Goal: Information Seeking & Learning: Learn about a topic

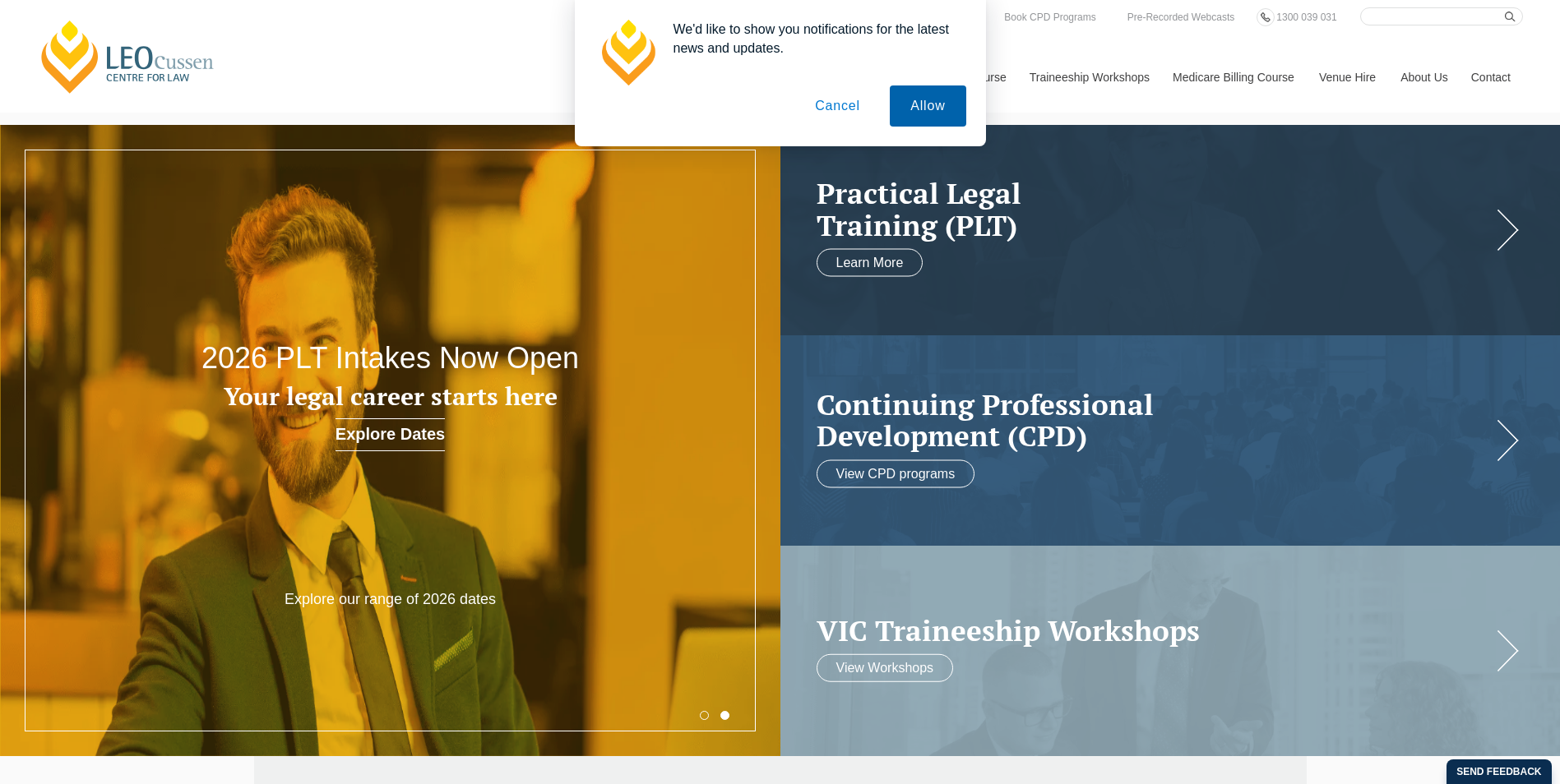
click at [929, 118] on button "Allow" at bounding box center [928, 106] width 76 height 41
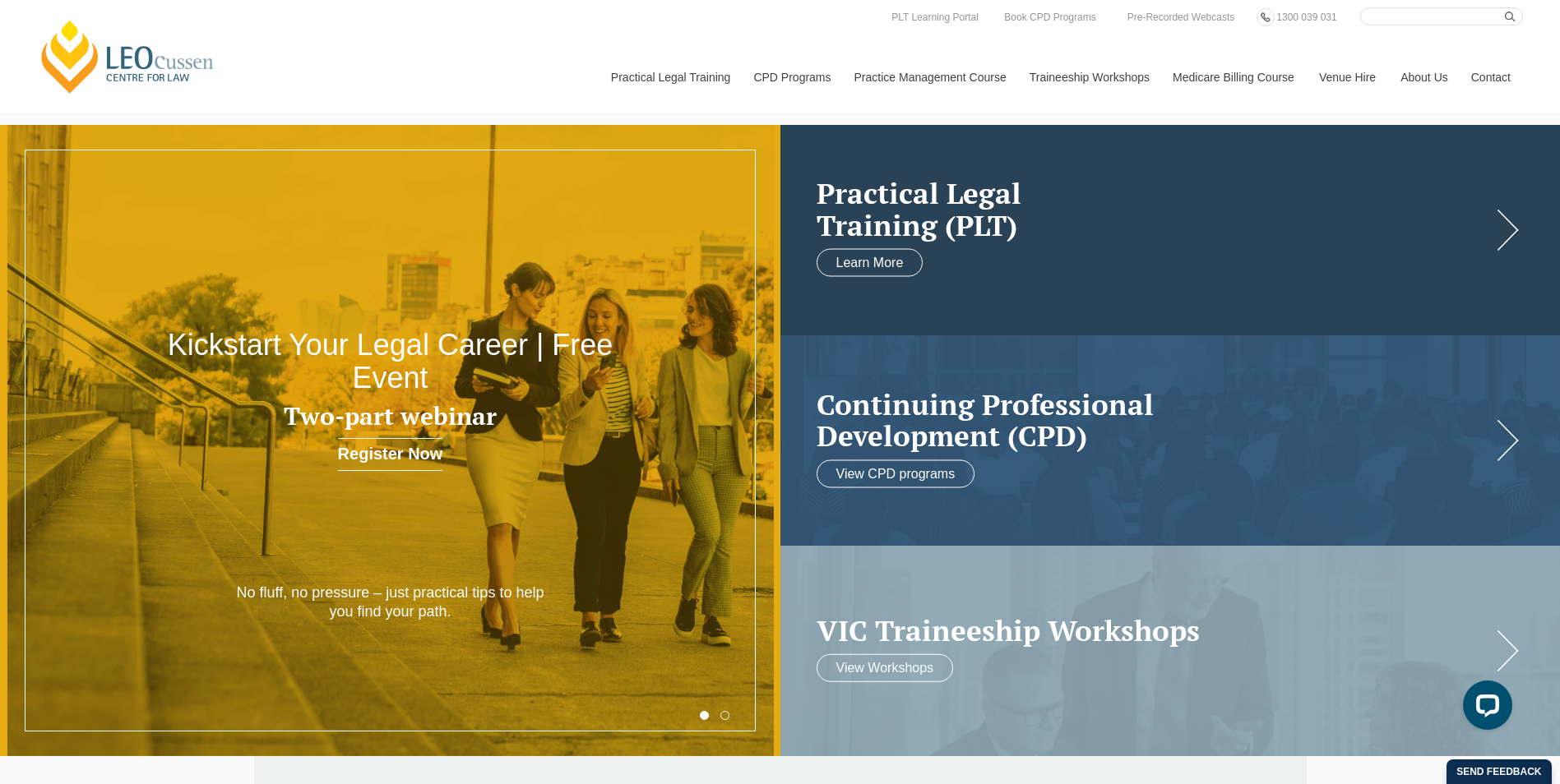
click at [1020, 215] on h2 "Practical Legal Training (PLT)" at bounding box center [1154, 209] width 675 height 63
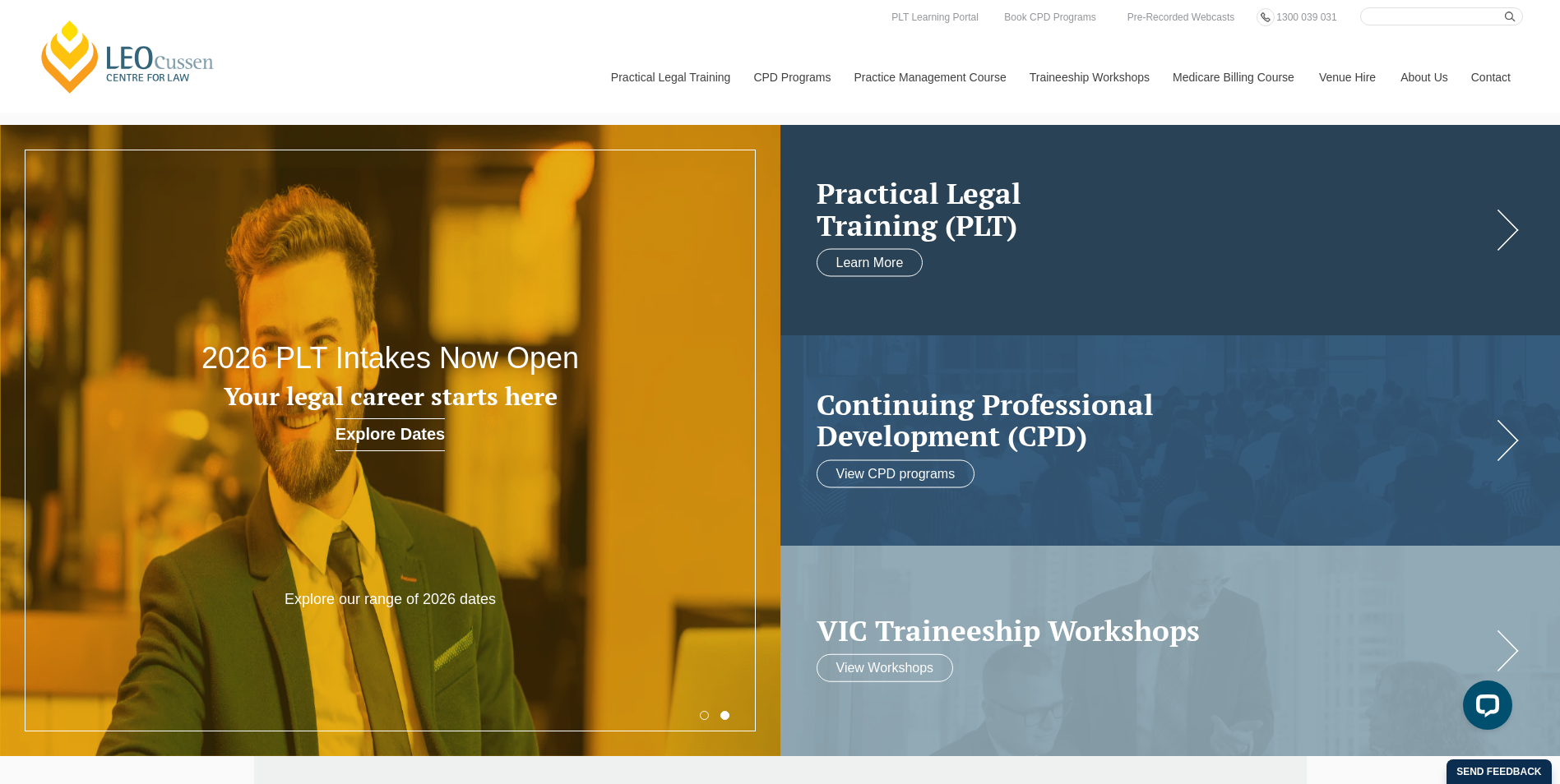
click at [946, 262] on link at bounding box center [1171, 230] width 780 height 211
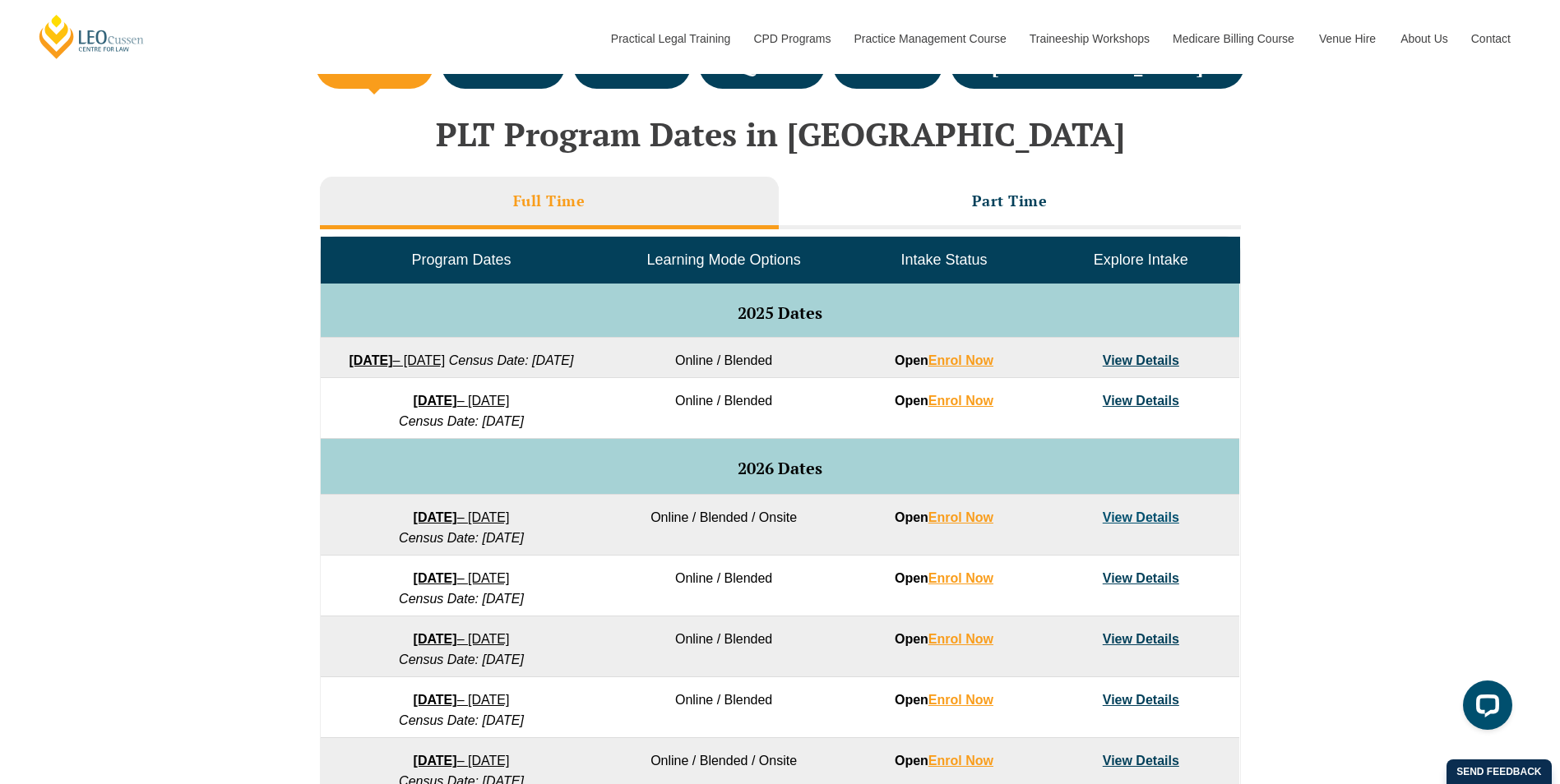
scroll to position [657, 0]
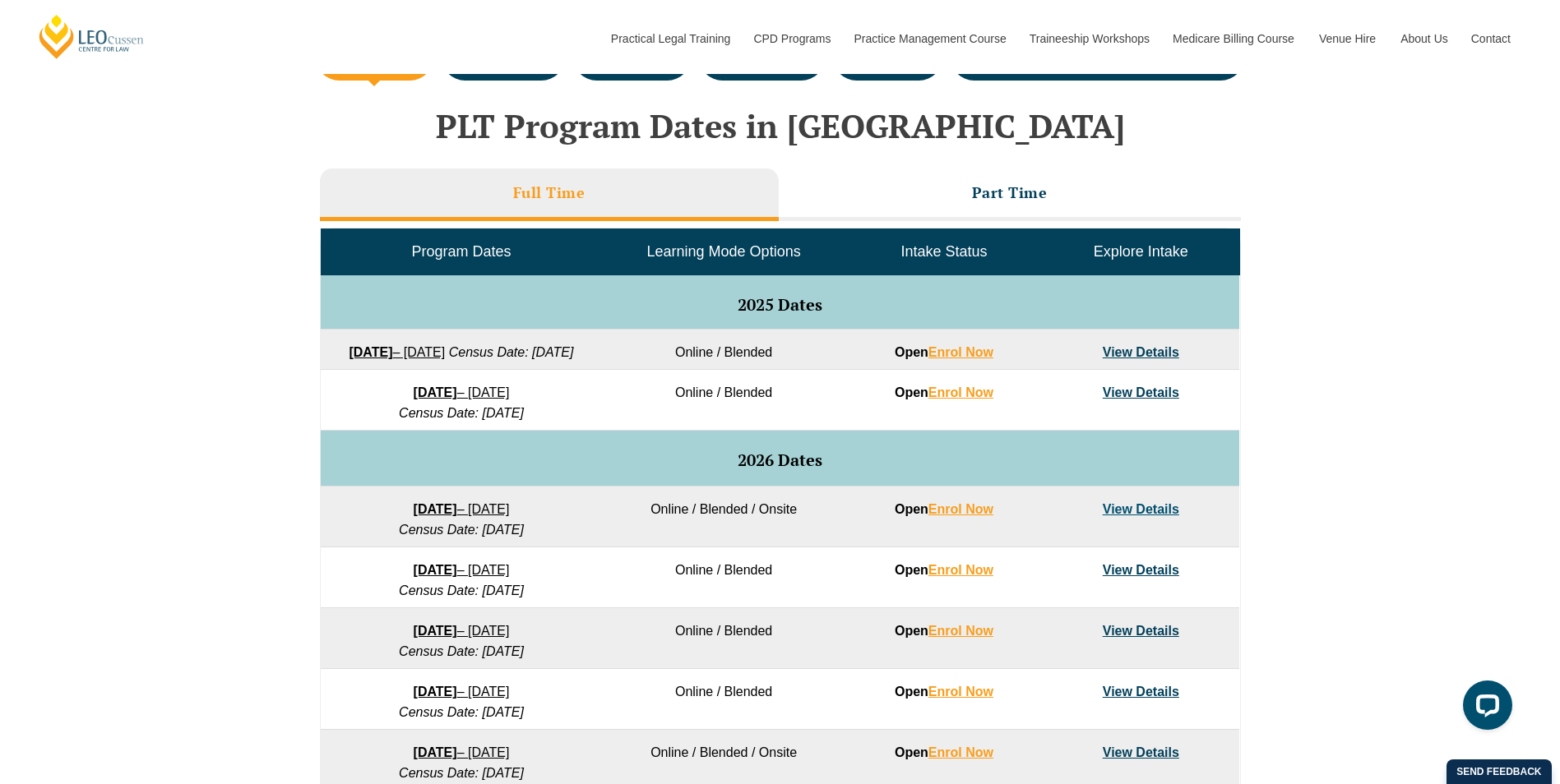
drag, startPoint x: 275, startPoint y: 361, endPoint x: 584, endPoint y: 400, distance: 311.5
click at [584, 400] on div "VIC ACT WA QLD SA NSW PLT Program Dates in Victoria Full Time Part Time Program…" at bounding box center [780, 506] width 1560 height 954
click at [1358, 401] on div "VIC ACT WA QLD SA NSW PLT Program Dates in Victoria Full Time Part Time Program…" at bounding box center [780, 506] width 1560 height 954
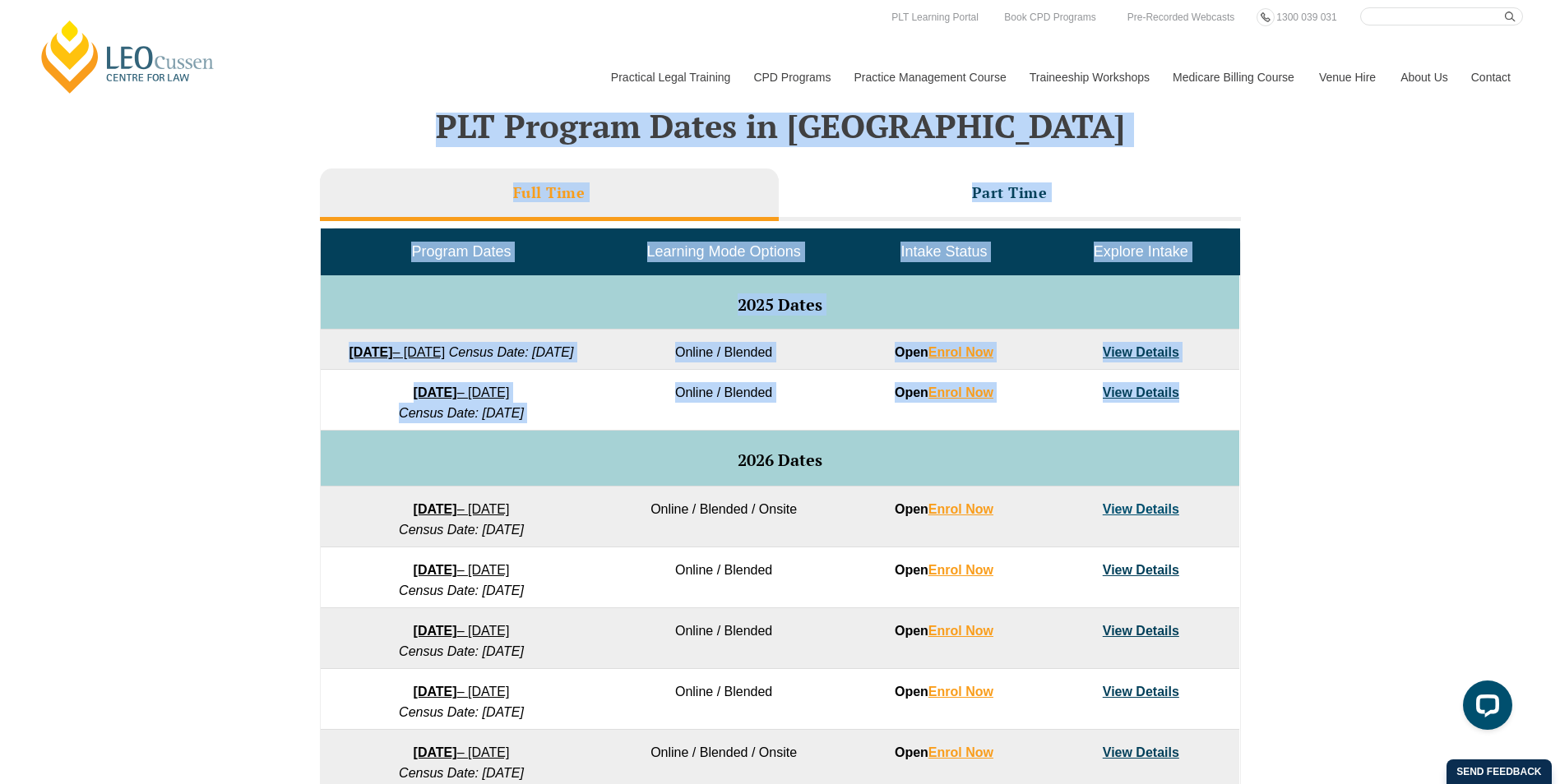
drag, startPoint x: 202, startPoint y: 118, endPoint x: 701, endPoint y: 457, distance: 603.3
click at [701, 457] on div "VIC ACT WA QLD SA NSW PLT Program Dates in Victoria Full Time Part Time Program…" at bounding box center [780, 506] width 1560 height 954
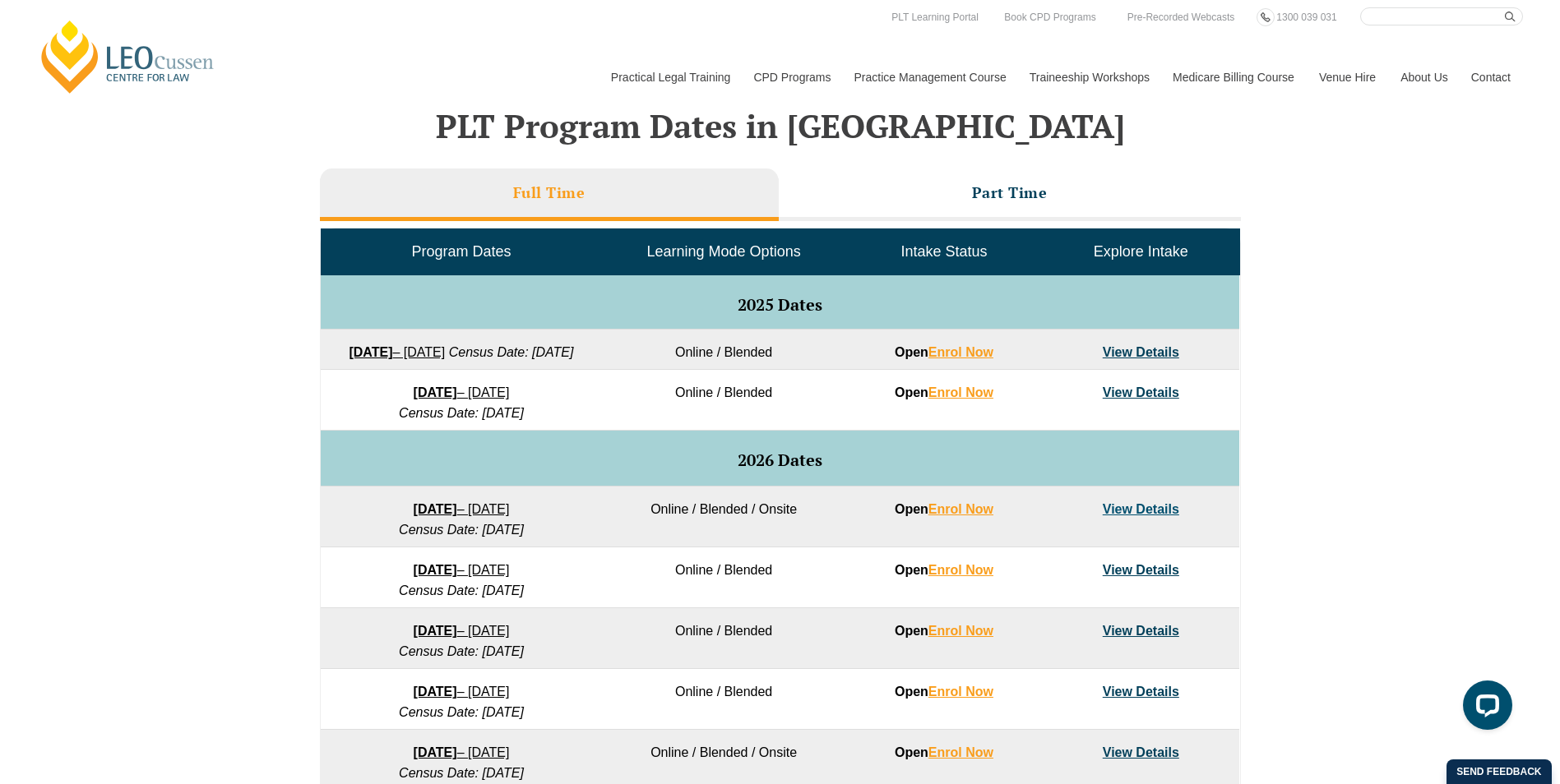
click at [1305, 374] on div "VIC ACT WA QLD SA NSW PLT Program Dates in Victoria Full Time Part Time Program…" at bounding box center [780, 506] width 1560 height 954
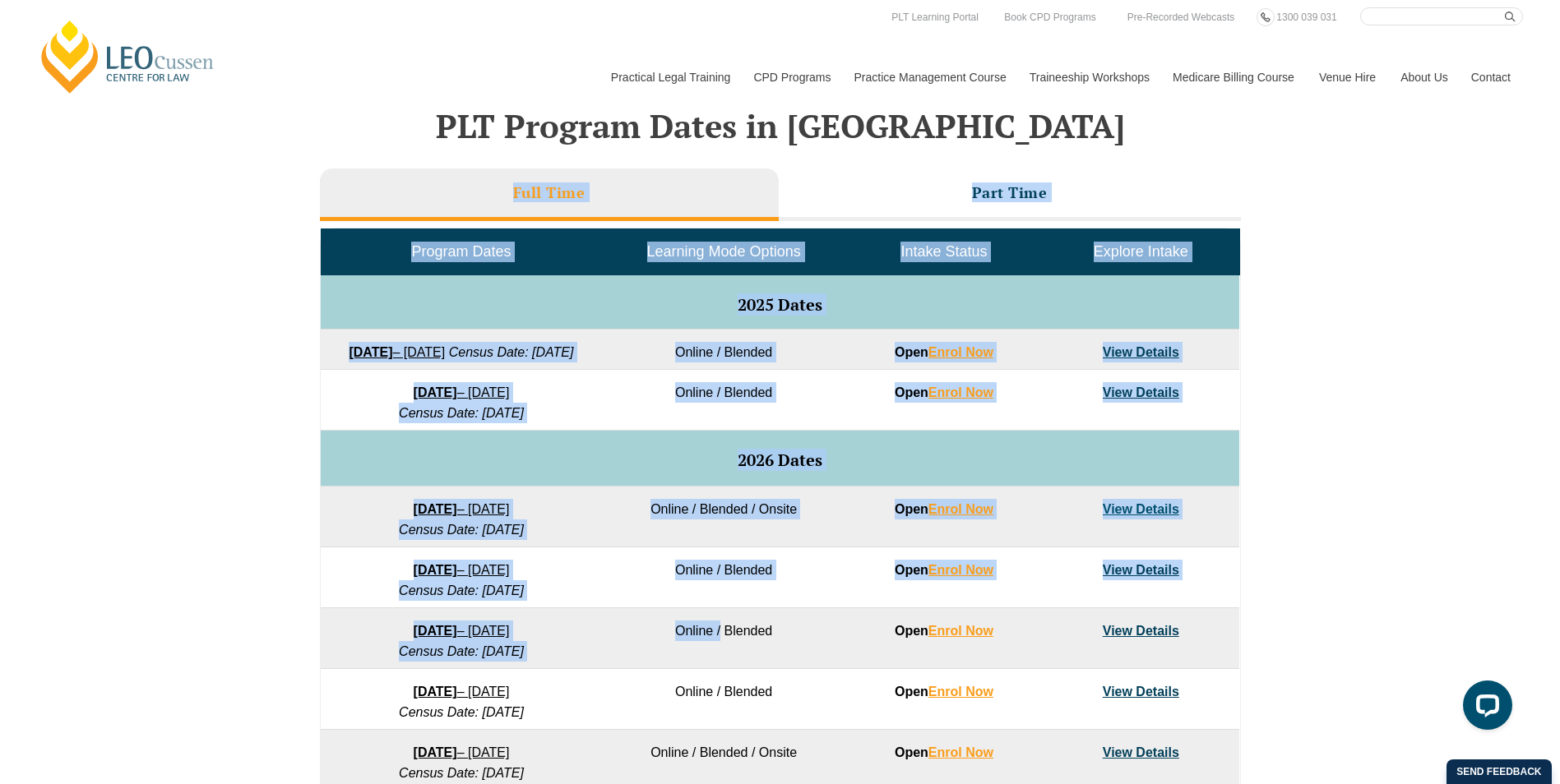
drag, startPoint x: 269, startPoint y: 189, endPoint x: 722, endPoint y: 656, distance: 650.6
click at [722, 656] on div "VIC ACT WA QLD SA NSW PLT Program Dates in Victoria Full Time Part Time Program…" at bounding box center [780, 506] width 1560 height 954
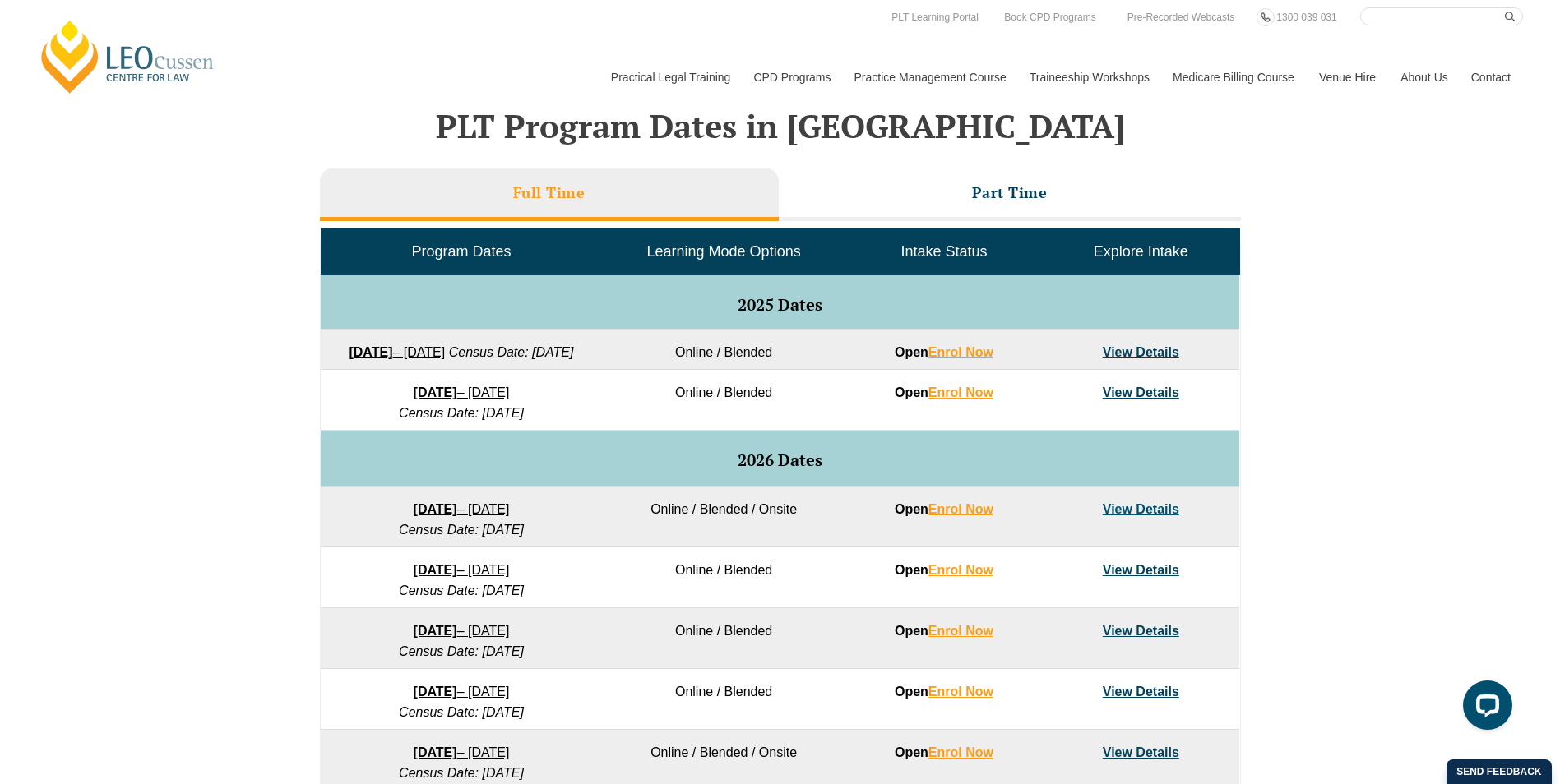
drag, startPoint x: 722, startPoint y: 656, endPoint x: 897, endPoint y: 635, distance: 176.3
click at [841, 651] on td "Online / Blended" at bounding box center [723, 639] width 243 height 60
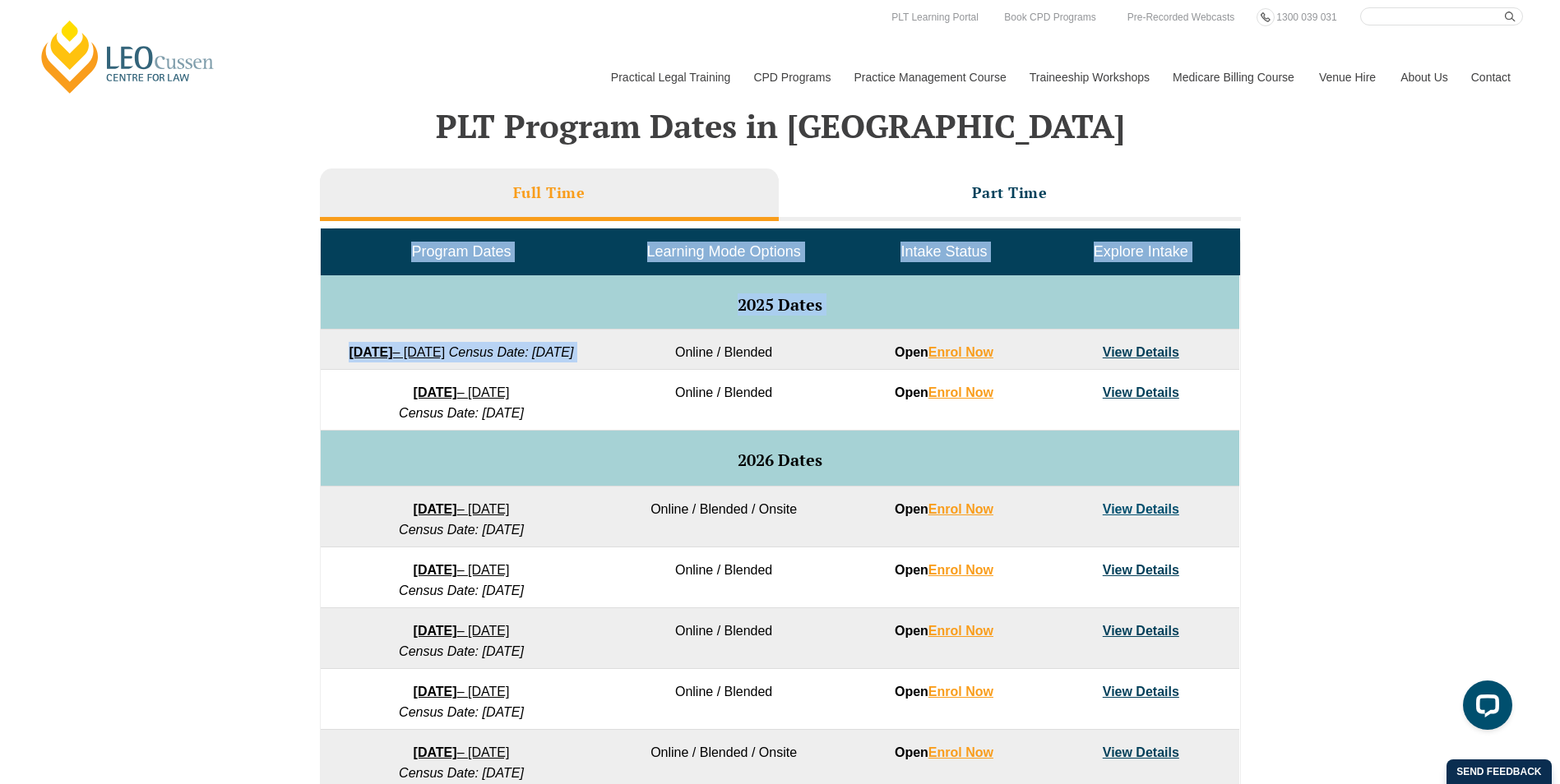
drag, startPoint x: 1241, startPoint y: 555, endPoint x: 654, endPoint y: 364, distance: 617.3
click at [654, 364] on div "Full Time Part Time Program Dates Learning Mode Options Intake Status Explore I…" at bounding box center [780, 571] width 938 height 823
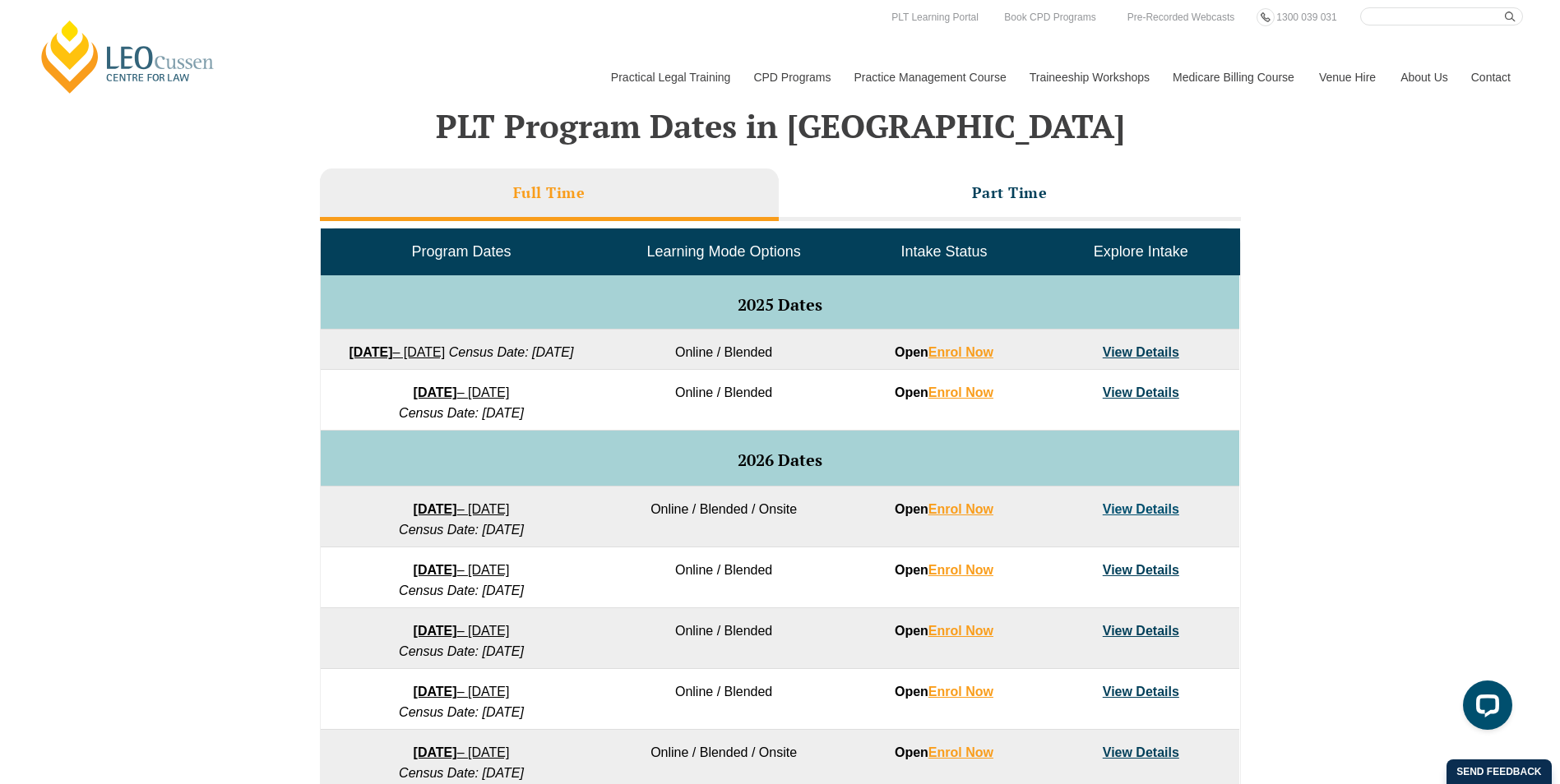
click at [216, 364] on div "VIC ACT WA QLD SA NSW PLT Program Dates in Victoria Full Time Part Time Program…" at bounding box center [780, 506] width 1560 height 954
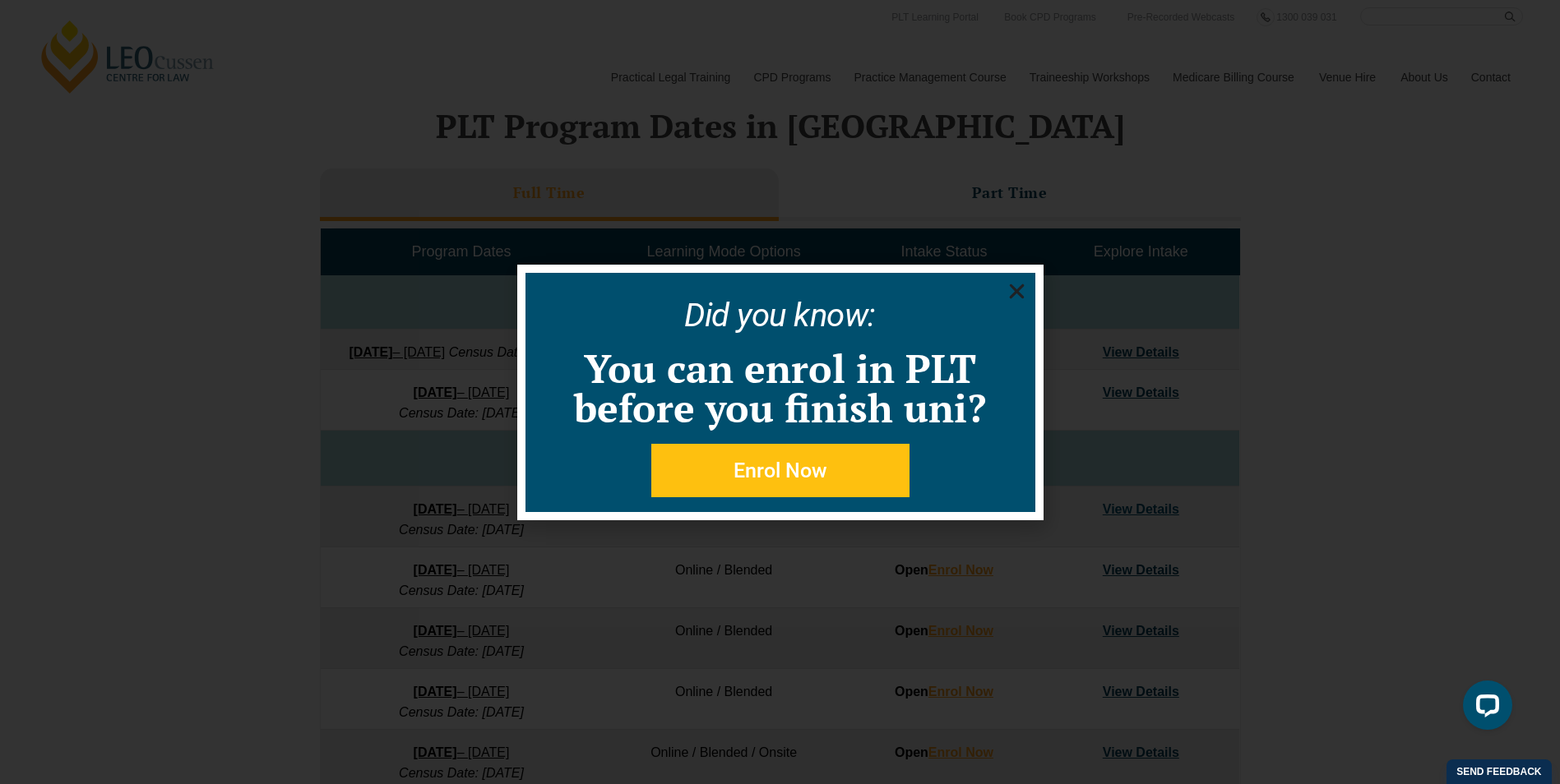
click at [1019, 291] on icon "Close" at bounding box center [1017, 291] width 20 height 20
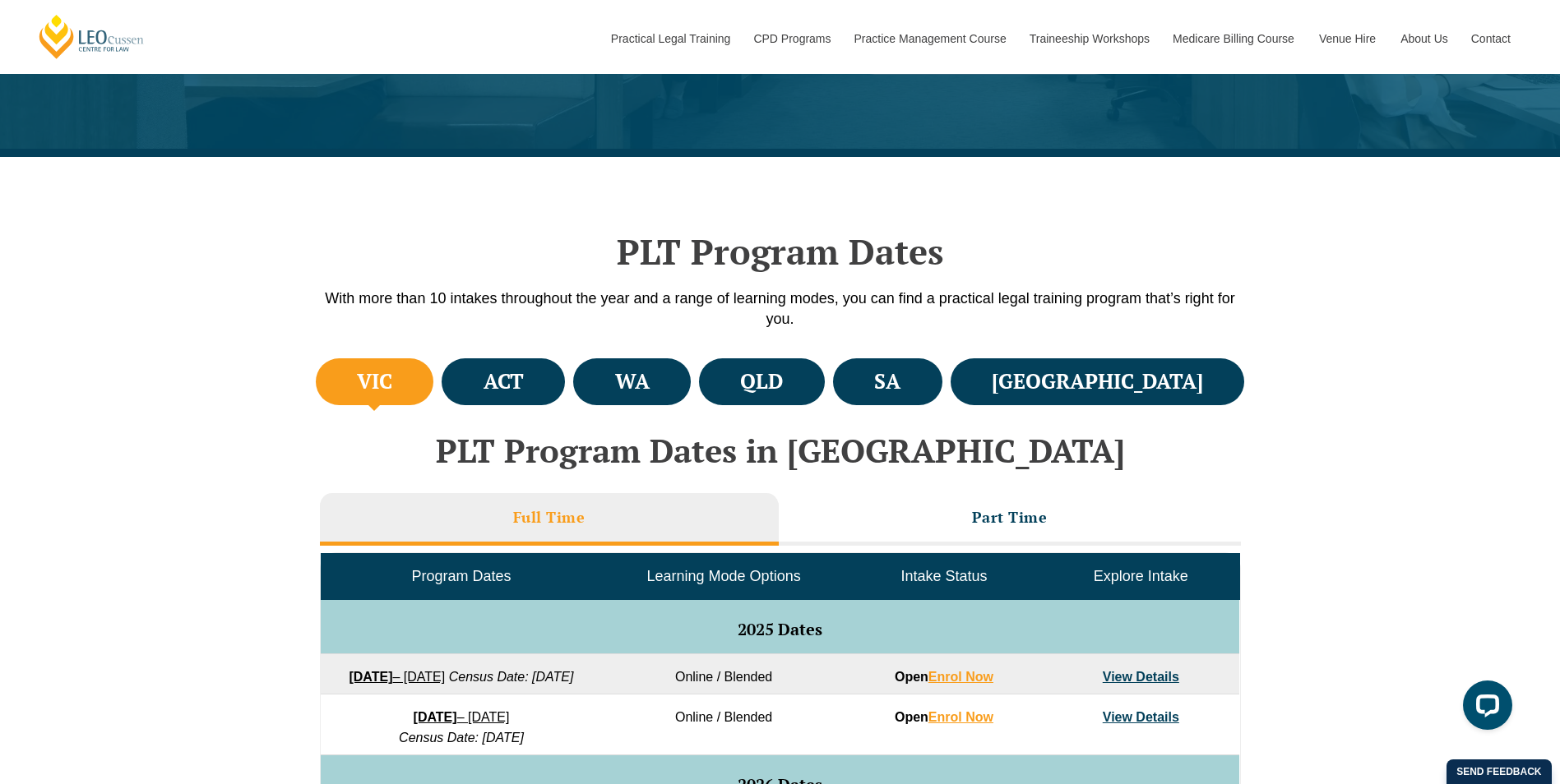
scroll to position [411, 0]
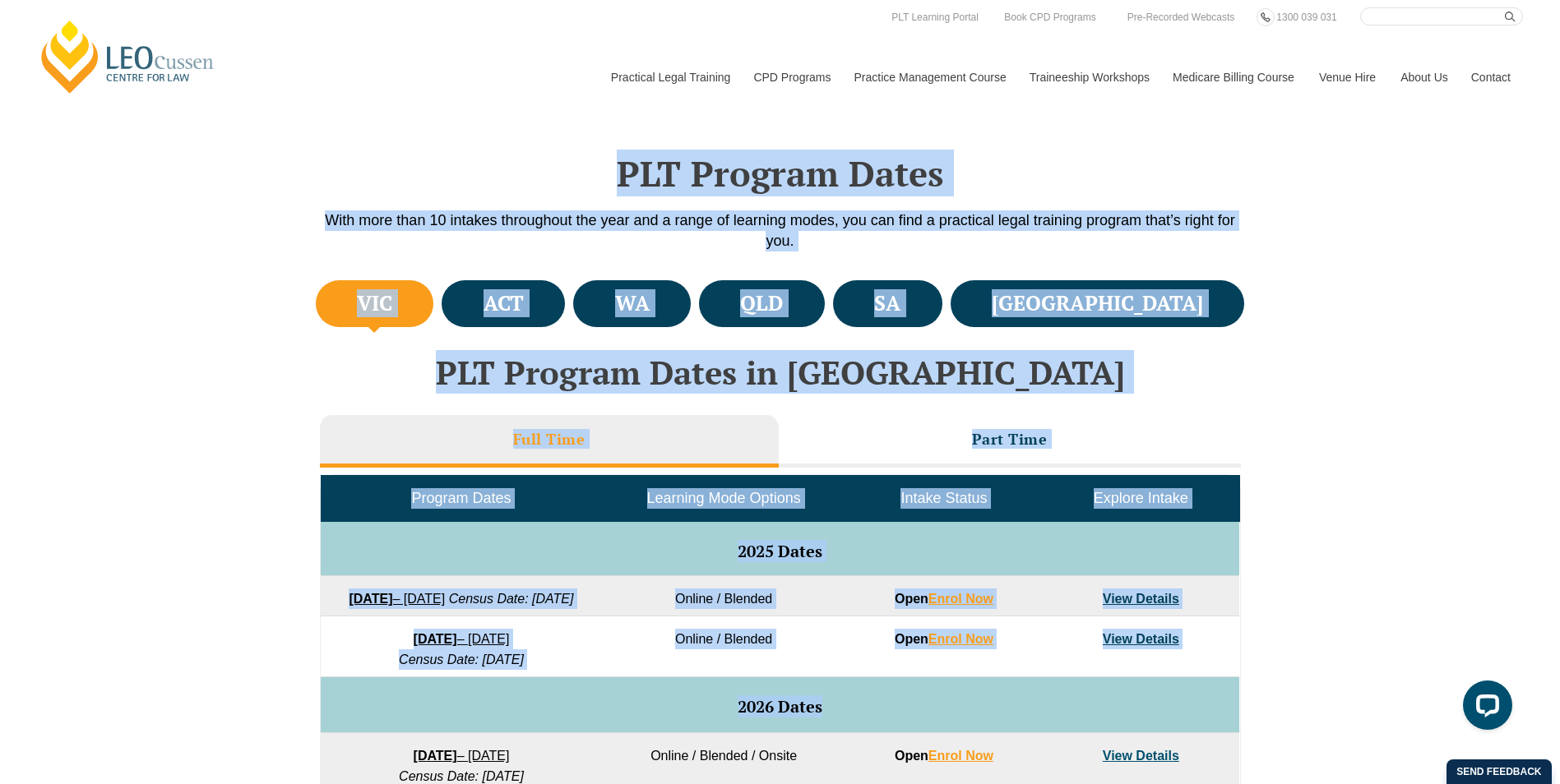
drag, startPoint x: 220, startPoint y: 185, endPoint x: 880, endPoint y: 722, distance: 850.9
click at [1382, 437] on div "VIC ACT WA QLD SA NSW PLT Program Dates in Victoria Full Time Part Time Program…" at bounding box center [780, 753] width 1560 height 954
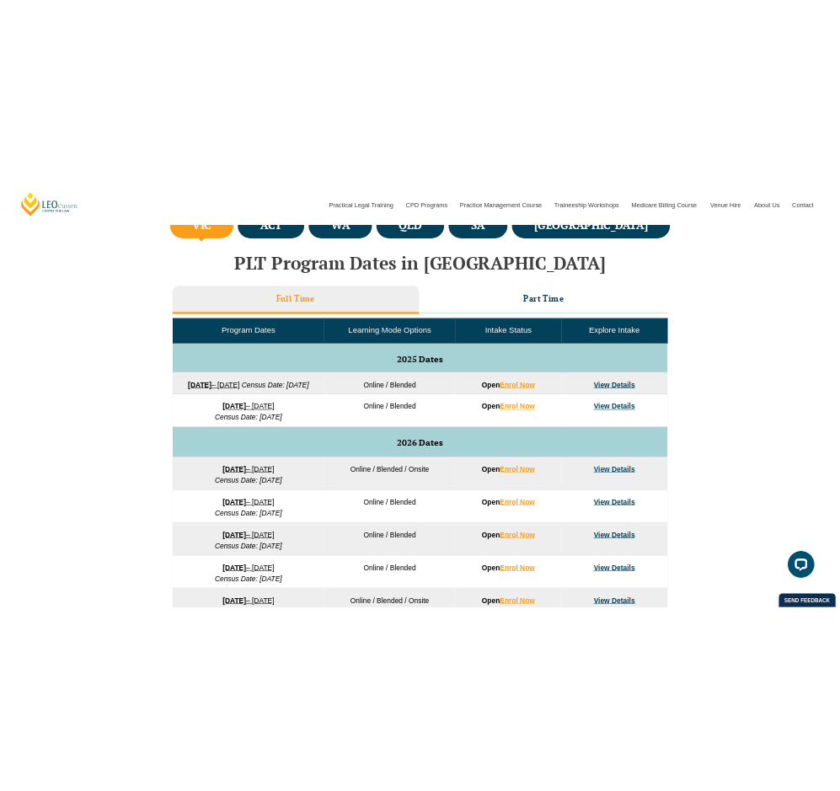
scroll to position [674, 0]
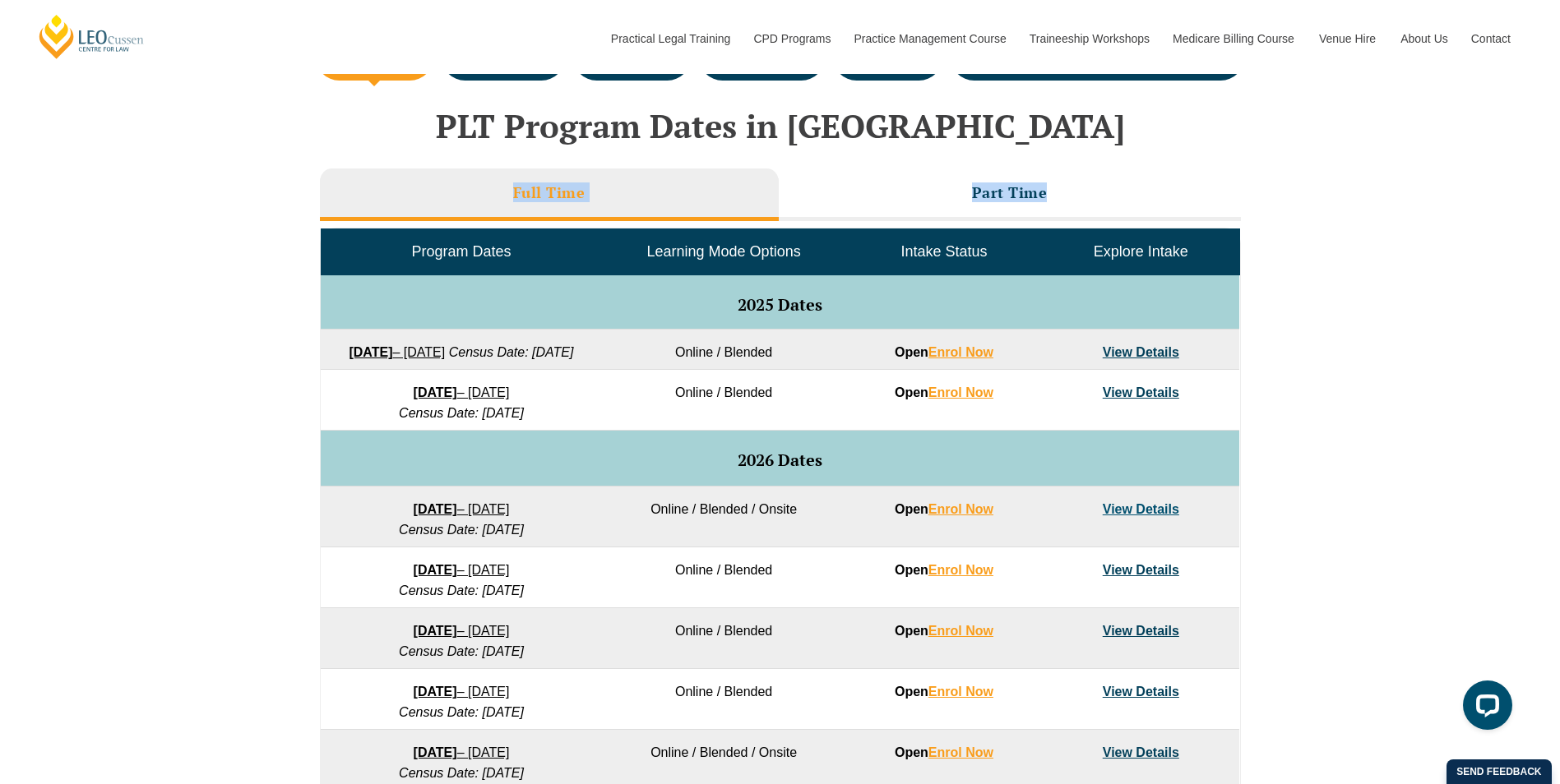
drag, startPoint x: 269, startPoint y: 217, endPoint x: 1260, endPoint y: 490, distance: 1027.9
click at [1260, 490] on div "VIC ACT WA QLD SA NSW PLT Program Dates in Victoria Full Time Part Time Program…" at bounding box center [780, 506] width 1560 height 954
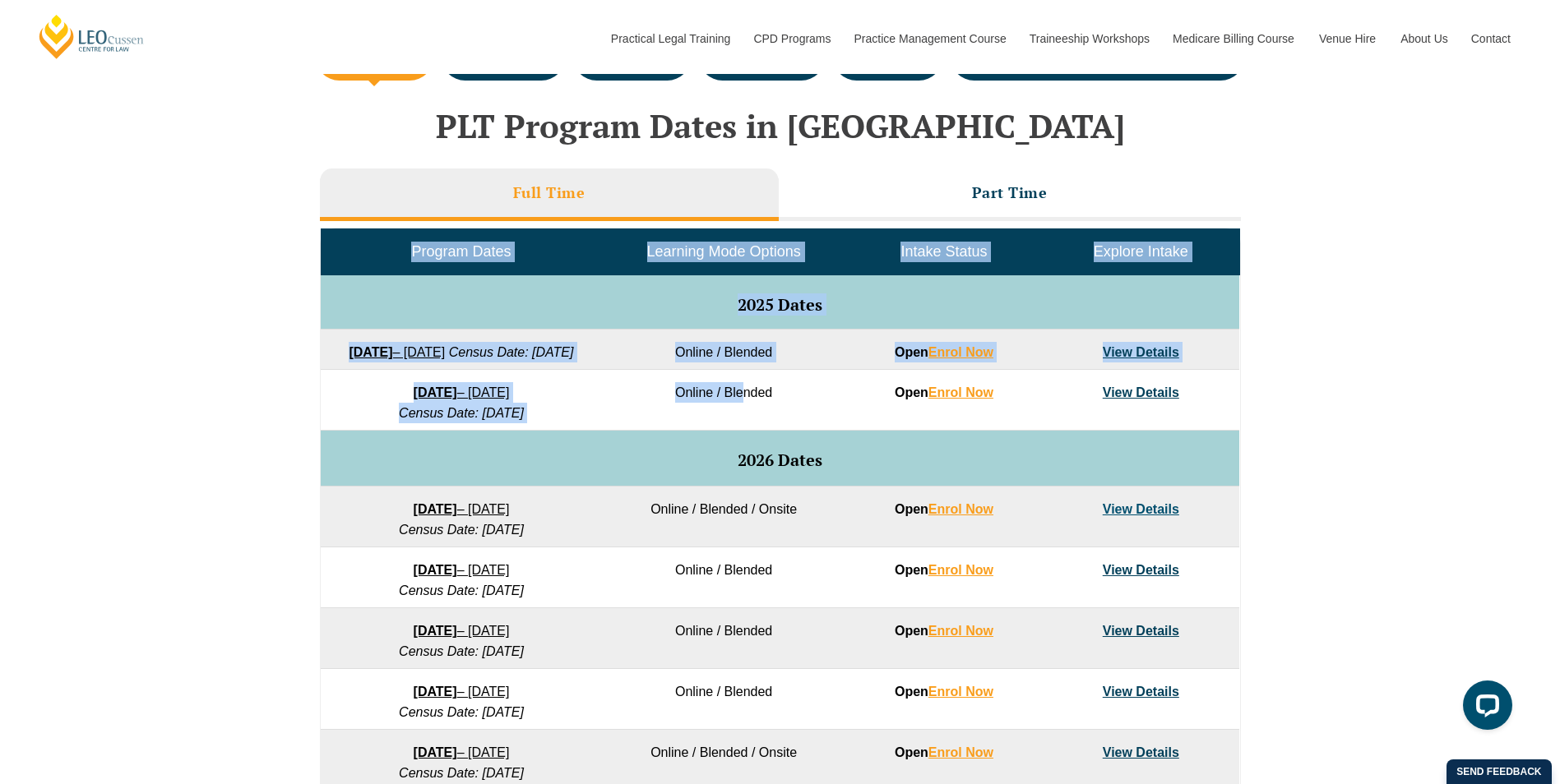
drag, startPoint x: 228, startPoint y: 276, endPoint x: 740, endPoint y: 448, distance: 540.1
click at [740, 448] on div "VIC ACT WA QLD SA NSW PLT Program Dates in Victoria Full Time Part Time Program…" at bounding box center [780, 506] width 1560 height 954
drag, startPoint x: 1273, startPoint y: 443, endPoint x: 727, endPoint y: 392, distance: 548.4
click at [727, 392] on div "VIC ACT WA QLD SA NSW PLT Program Dates in Victoria Full Time Part Time Program…" at bounding box center [780, 506] width 1560 height 954
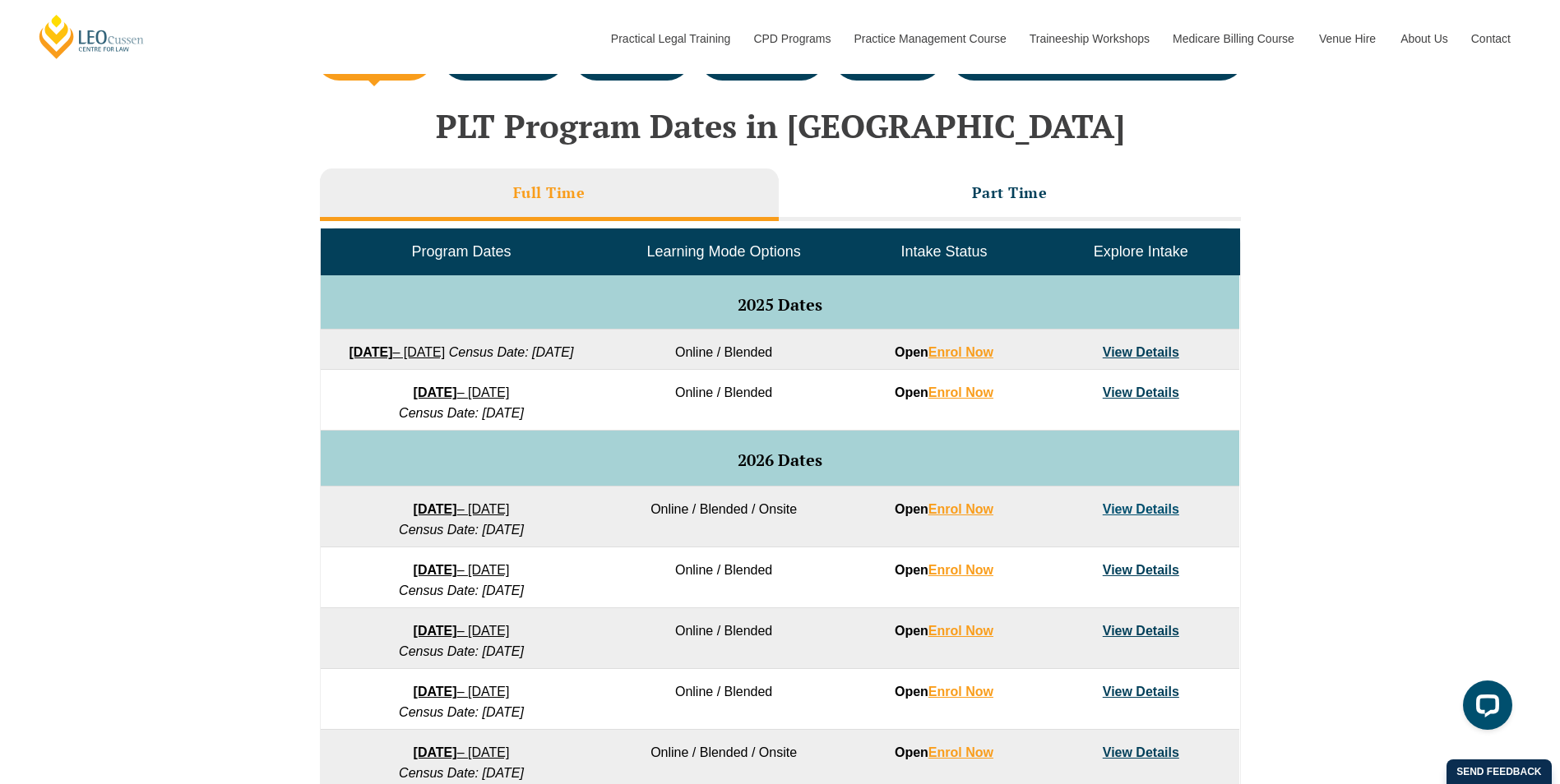
click at [194, 269] on div "VIC ACT WA QLD SA NSW PLT Program Dates in Victoria Full Time Part Time Program…" at bounding box center [780, 506] width 1560 height 954
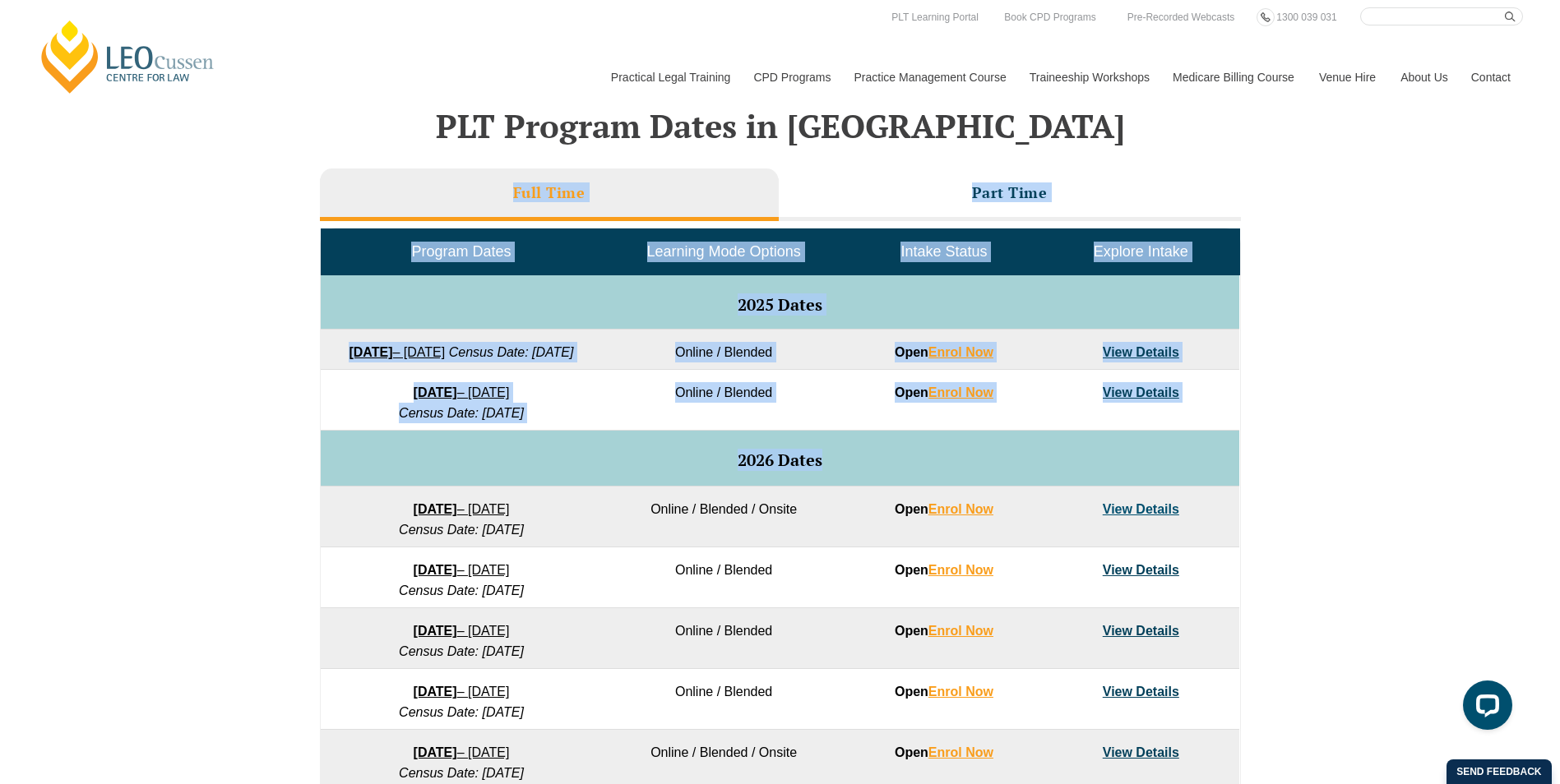
drag, startPoint x: 202, startPoint y: 186, endPoint x: 1147, endPoint y: 459, distance: 983.6
click at [1147, 459] on div "VIC ACT WA QLD SA NSW PLT Program Dates in Victoria Full Time Part Time Program…" at bounding box center [780, 506] width 1560 height 954
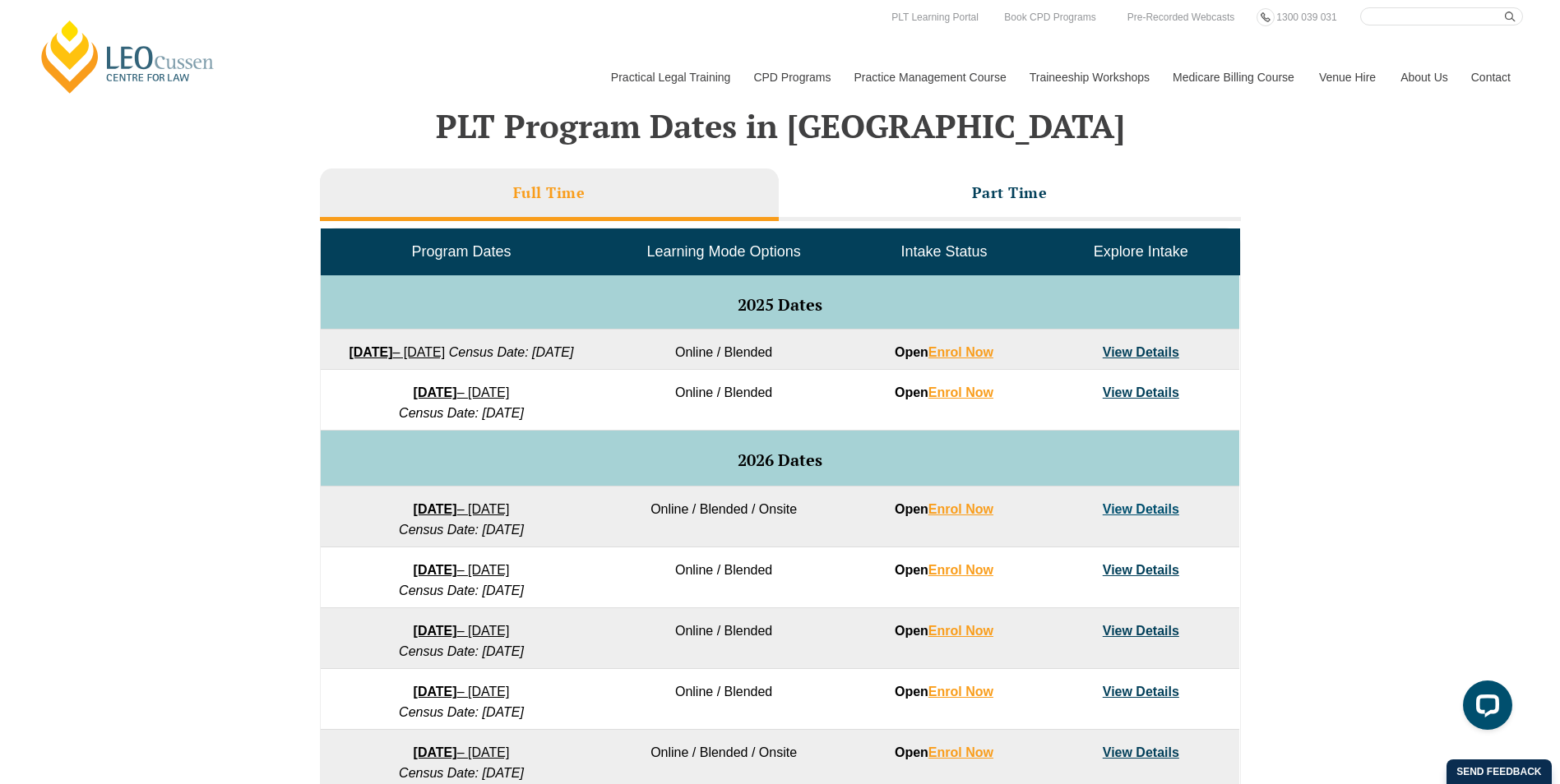
drag, startPoint x: 1147, startPoint y: 459, endPoint x: 1281, endPoint y: 412, distance: 142.0
click at [1281, 412] on div "VIC ACT WA QLD SA NSW PLT Program Dates in Victoria Full Time Part Time Program…" at bounding box center [780, 506] width 1560 height 954
drag, startPoint x: 179, startPoint y: 212, endPoint x: 321, endPoint y: 217, distance: 142.1
click at [204, 217] on div "VIC ACT WA QLD SA NSW PLT Program Dates in Victoria Full Time Part Time Program…" at bounding box center [780, 506] width 1560 height 954
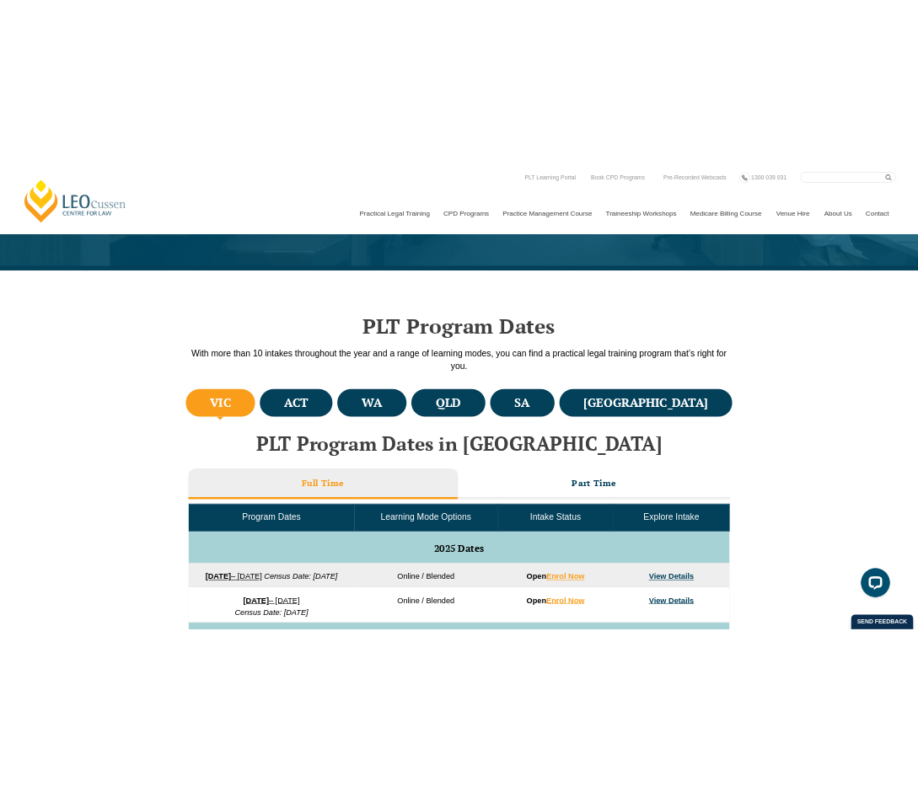
scroll to position [539, 0]
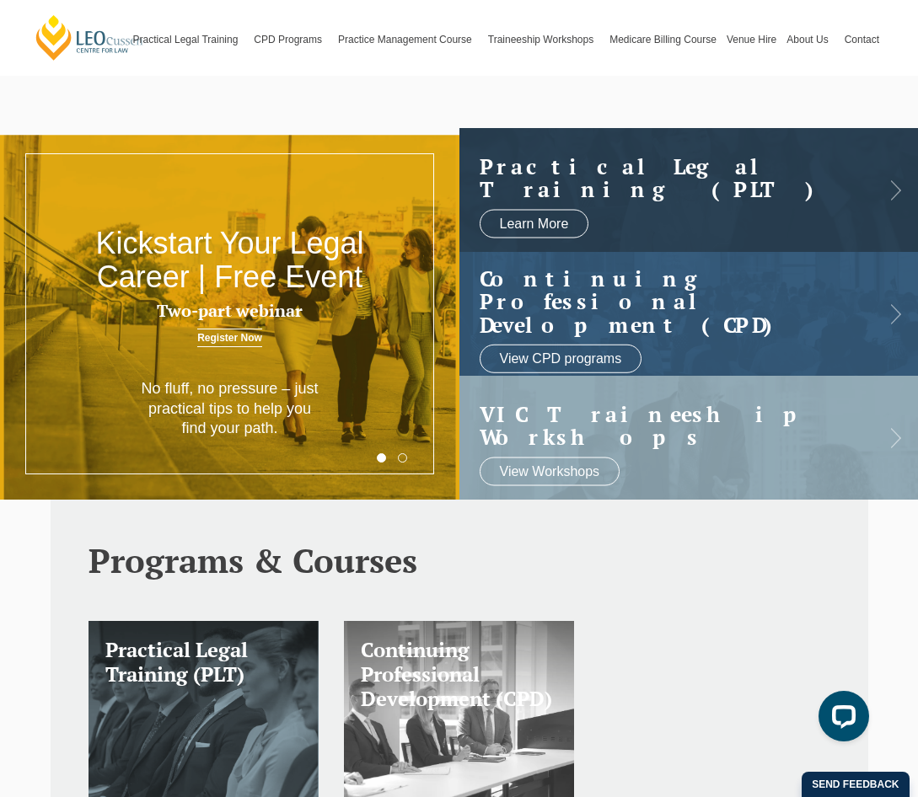
scroll to position [169, 0]
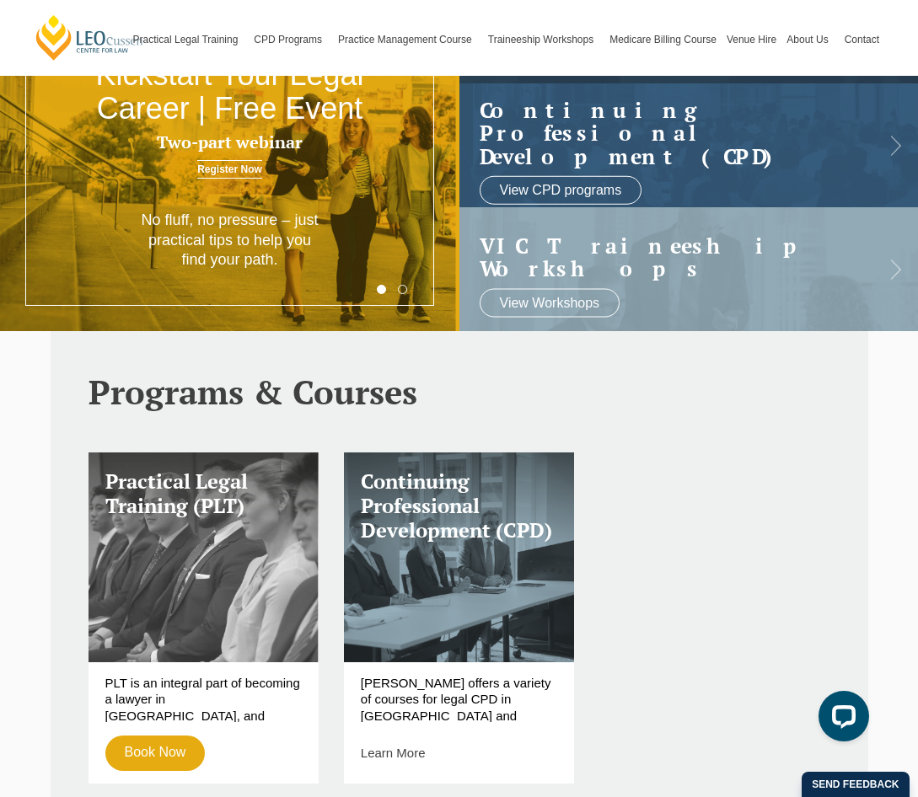
click at [250, 571] on link "Practical Legal Training (PLT)" at bounding box center [204, 558] width 230 height 210
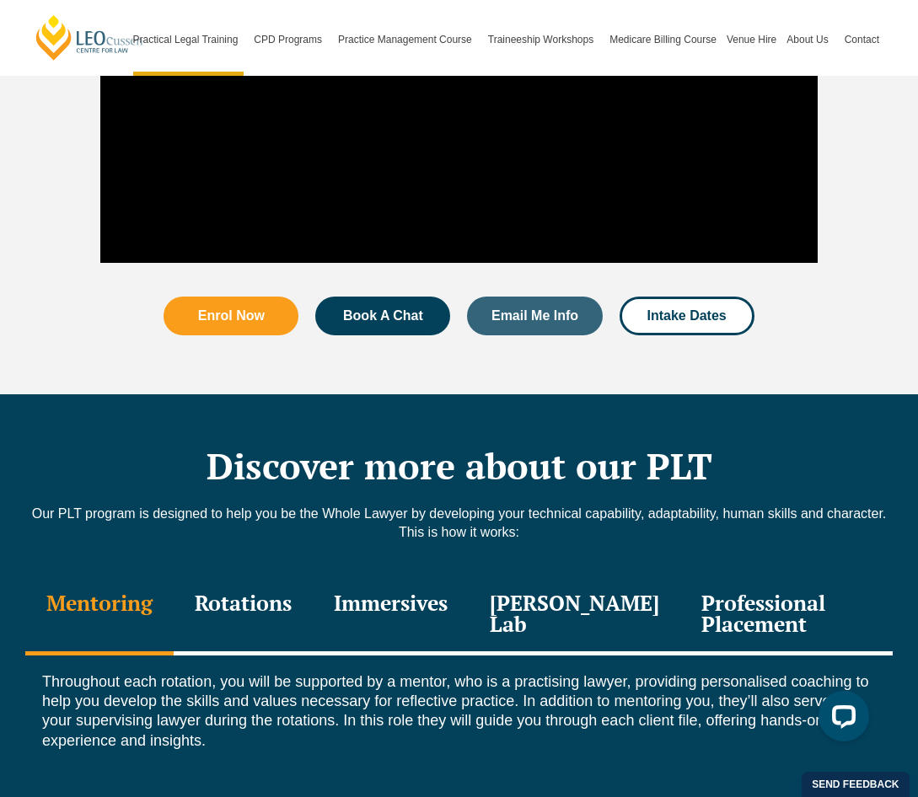
scroll to position [1939, 0]
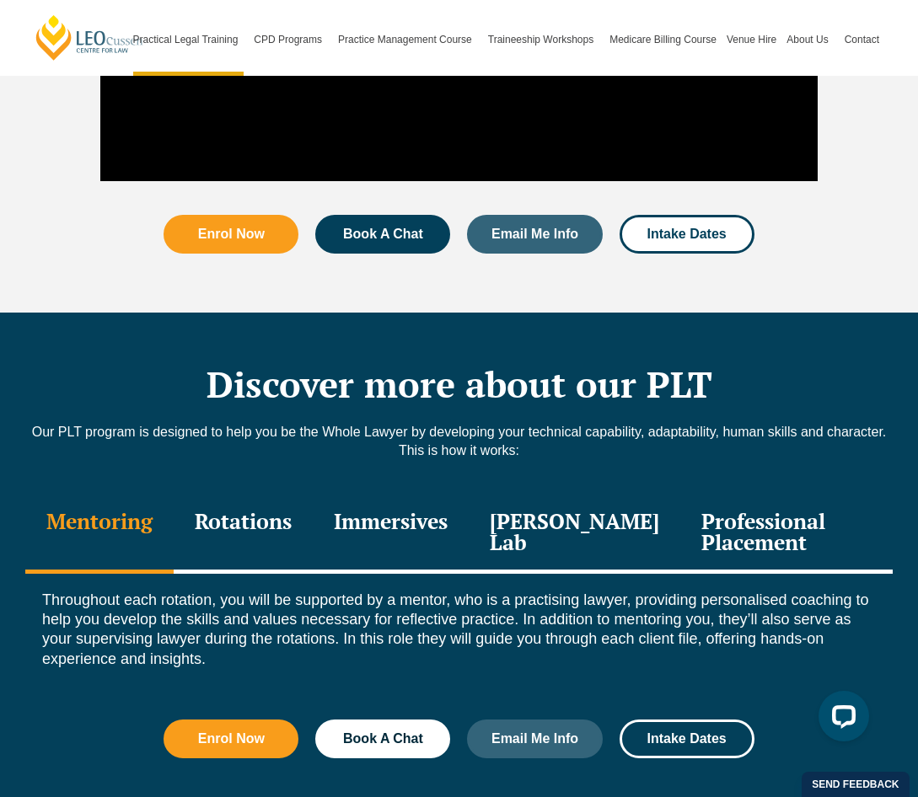
click at [398, 506] on div "Immersives" at bounding box center [391, 534] width 156 height 80
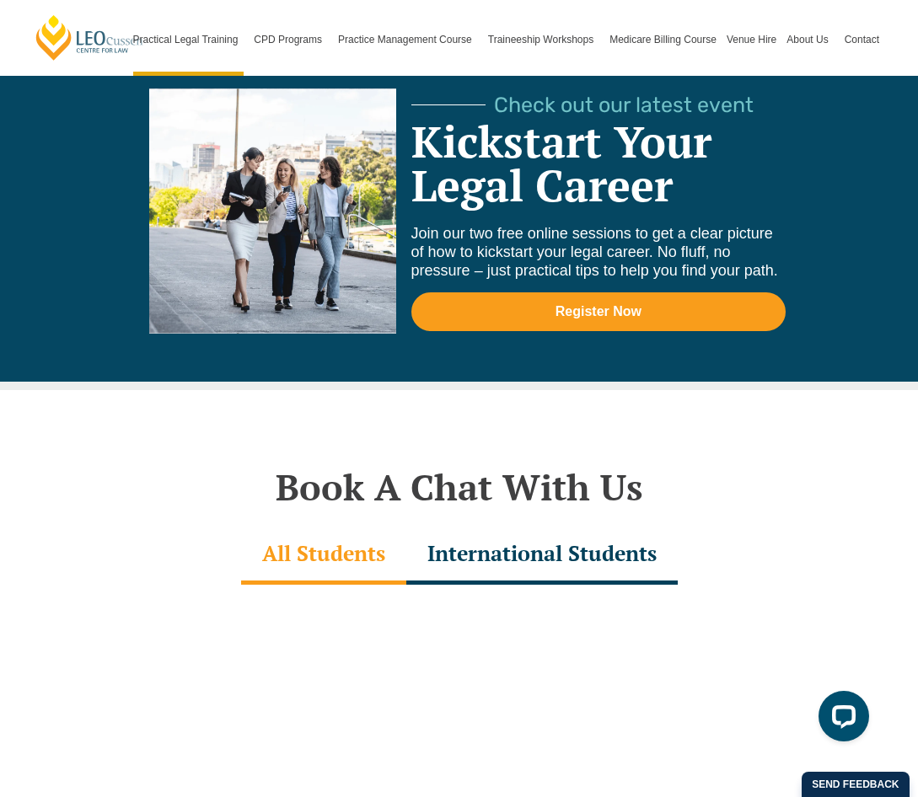
scroll to position [4804, 0]
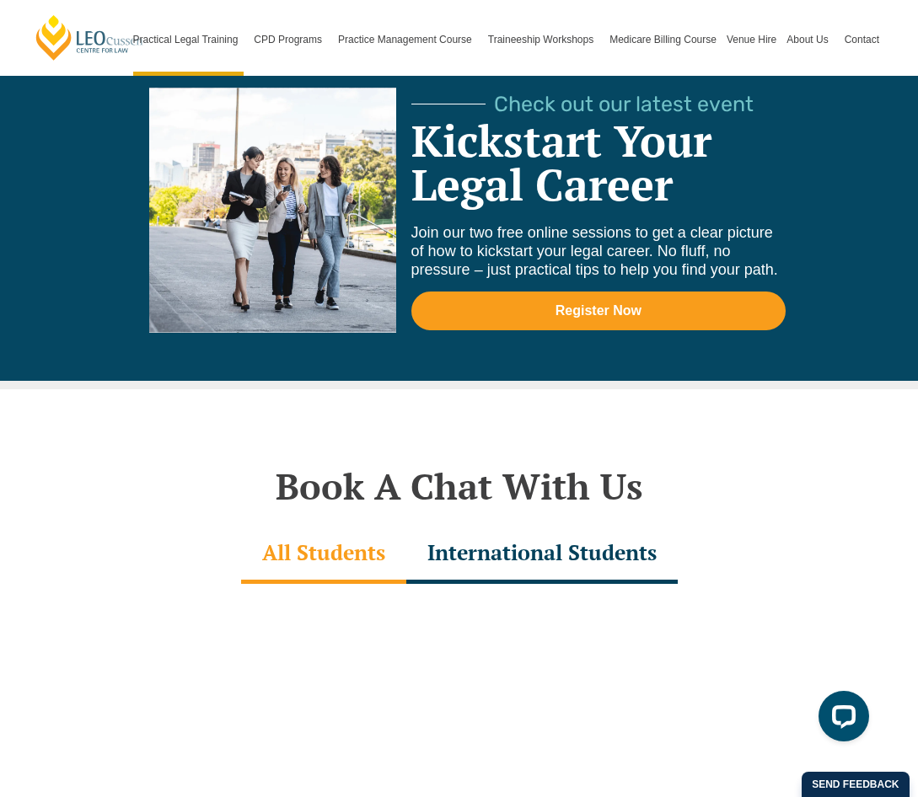
click at [502, 525] on div "International Students" at bounding box center [541, 554] width 271 height 59
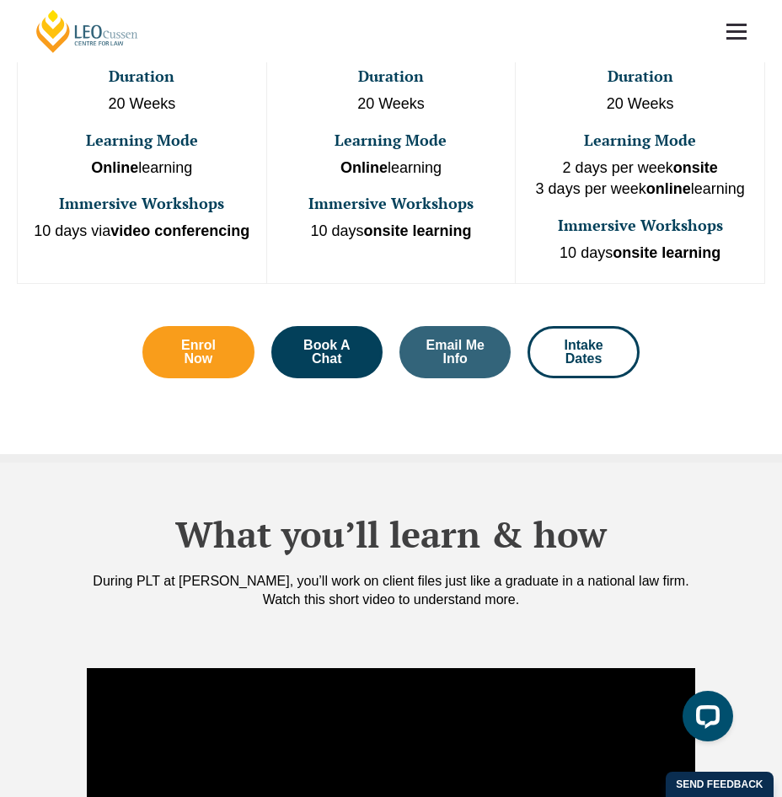
scroll to position [573, 0]
